Goal: Task Accomplishment & Management: Use online tool/utility

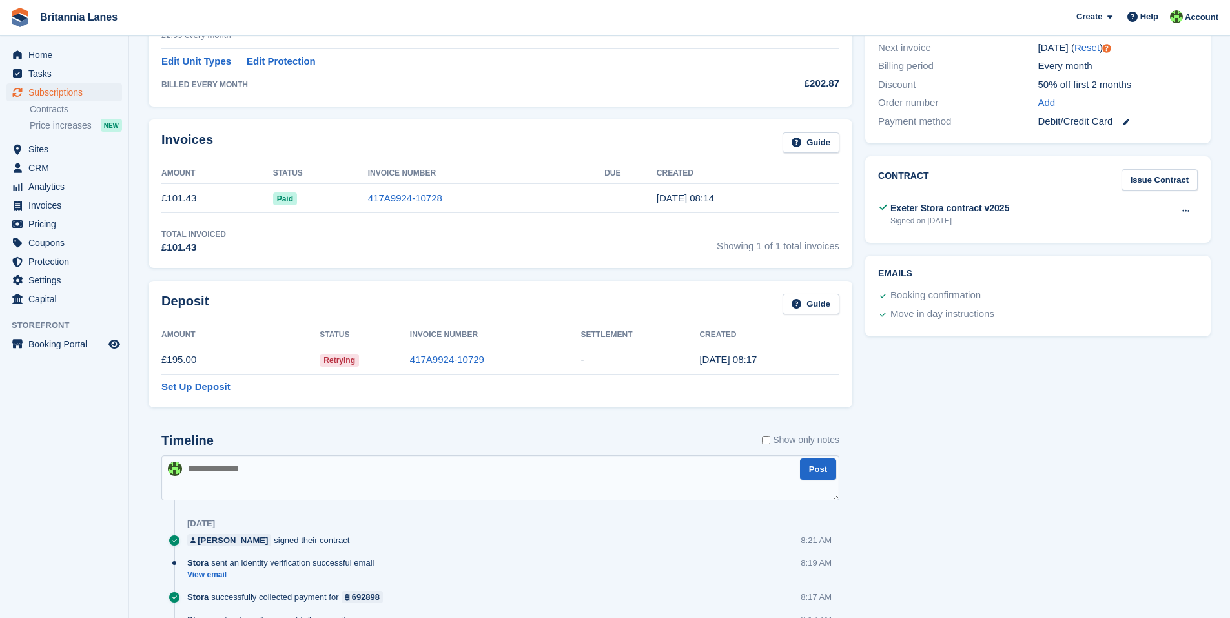
scroll to position [415, 0]
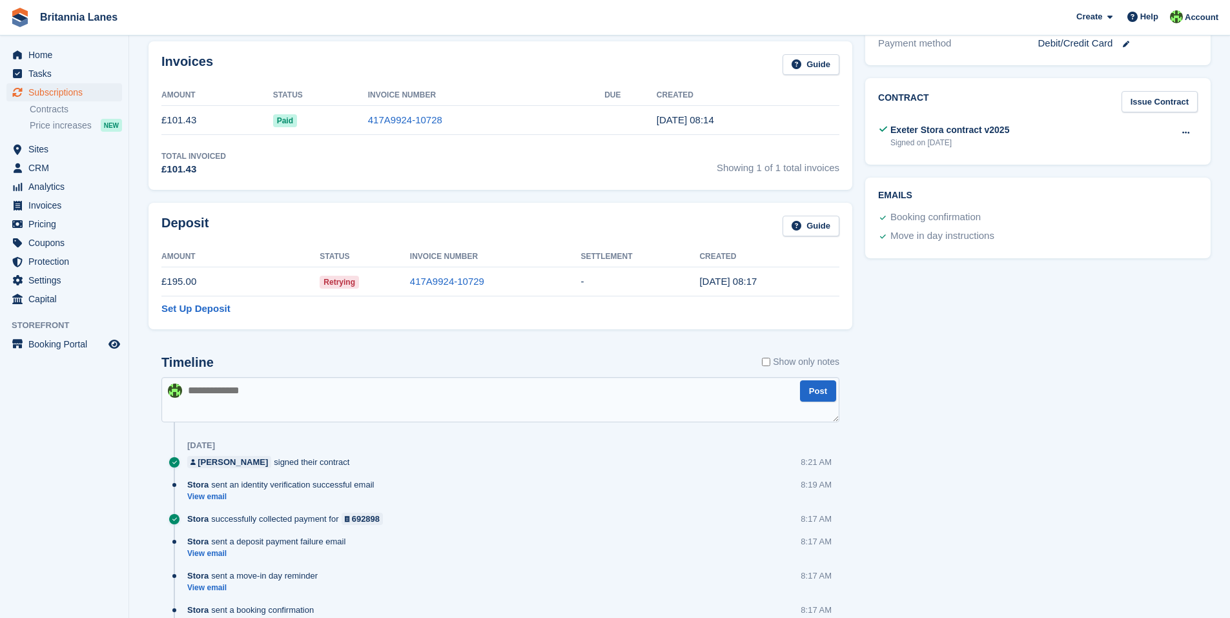
click at [334, 281] on span "Retrying" at bounding box center [339, 282] width 39 height 13
click at [450, 281] on link "417A9924-10729" at bounding box center [447, 281] width 74 height 11
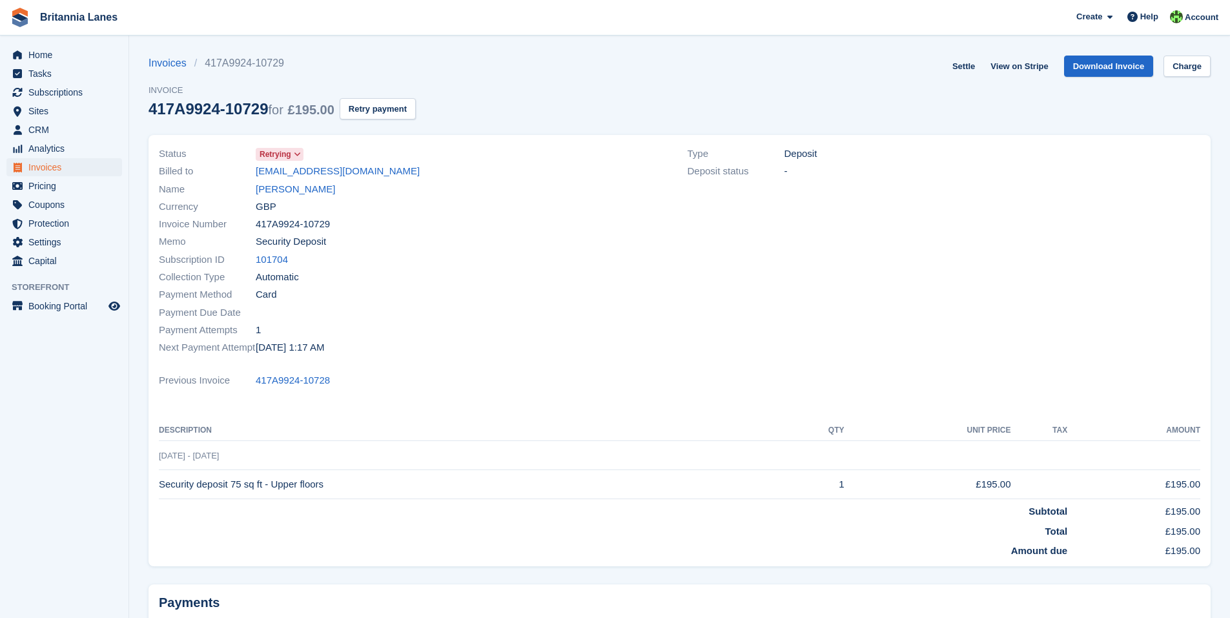
click at [301, 152] on icon at bounding box center [297, 154] width 7 height 8
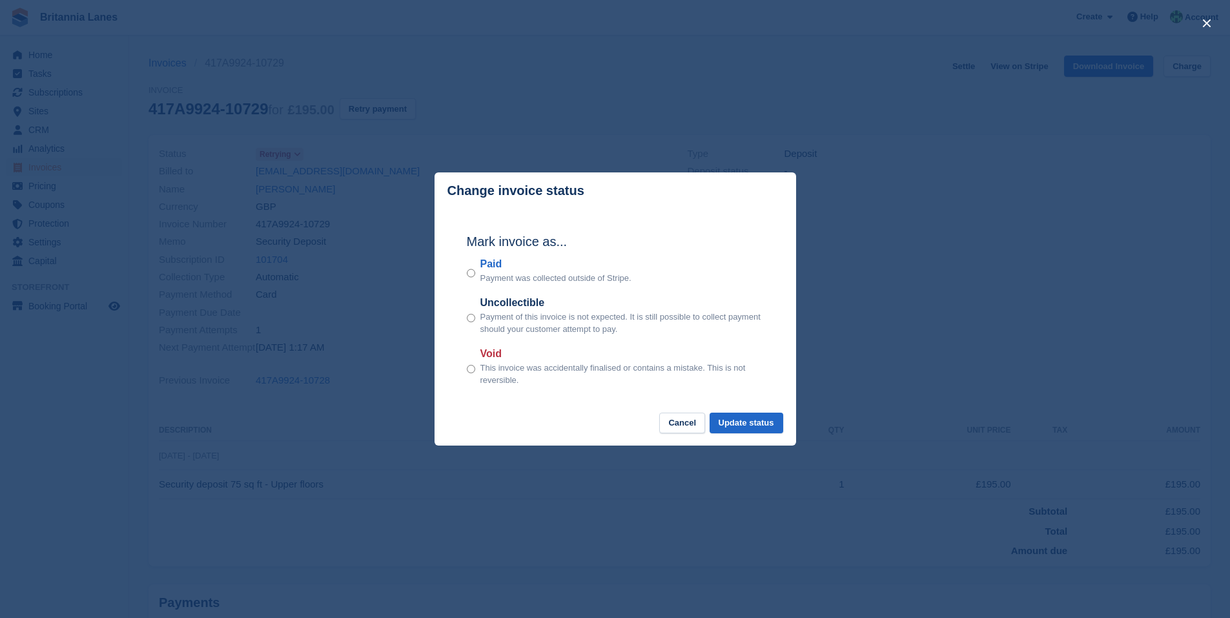
click at [896, 293] on div "close" at bounding box center [615, 309] width 1230 height 618
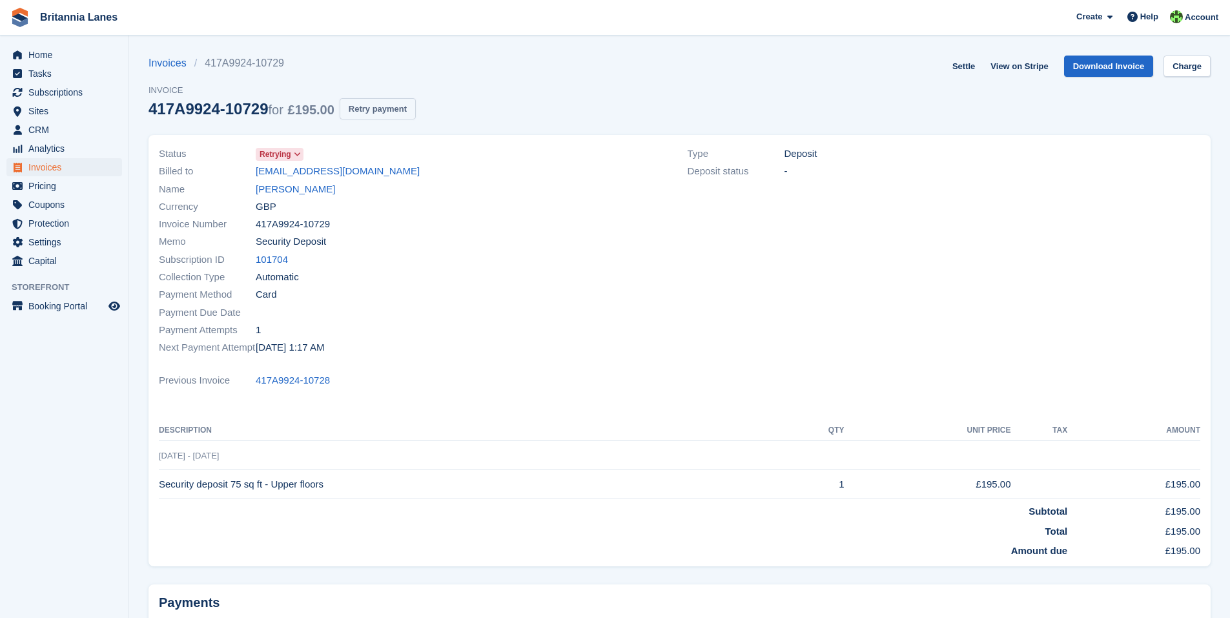
click at [369, 110] on button "Retry payment" at bounding box center [378, 108] width 76 height 21
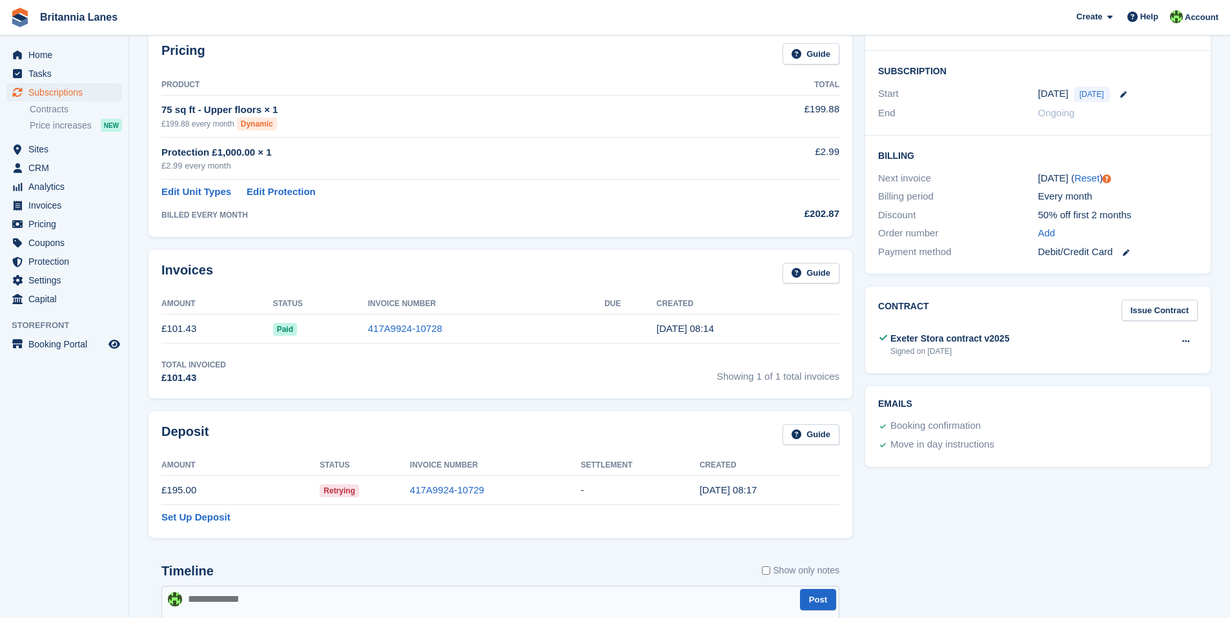
scroll to position [157, 0]
